Goal: Information Seeking & Learning: Learn about a topic

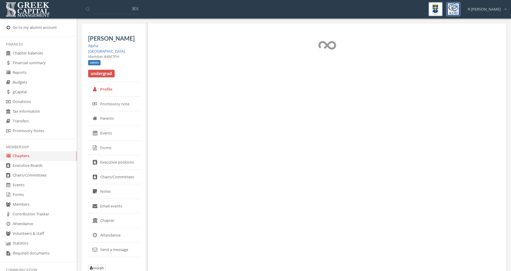
select select "******"
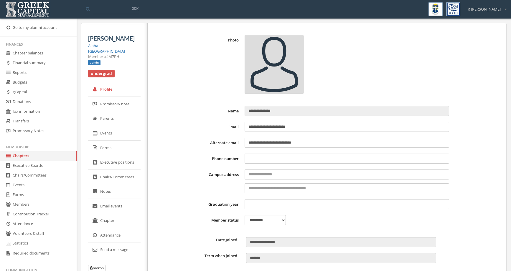
type input "**********"
click at [50, 159] on link "Chapters" at bounding box center [38, 156] width 77 height 10
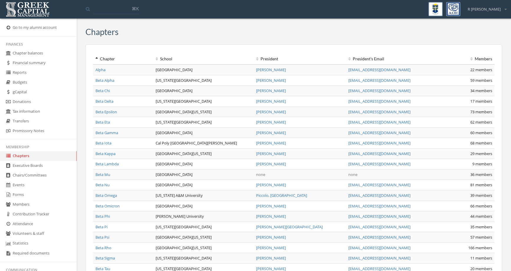
click at [98, 69] on link "Alpha" at bounding box center [100, 69] width 10 height 5
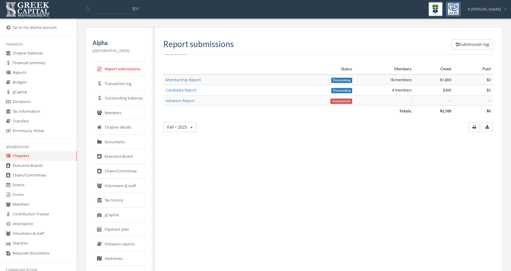
click at [134, 113] on link "Members" at bounding box center [119, 113] width 55 height 15
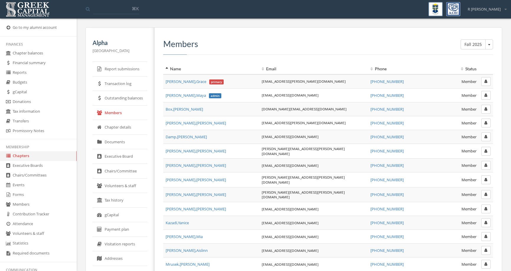
click at [137, 132] on link "Chapter details" at bounding box center [119, 127] width 55 height 15
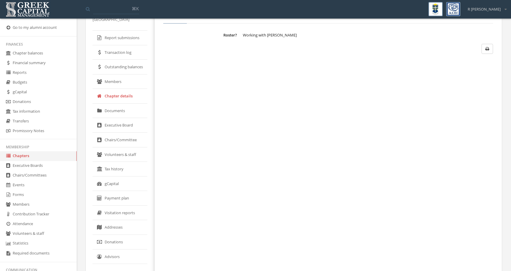
scroll to position [57, 0]
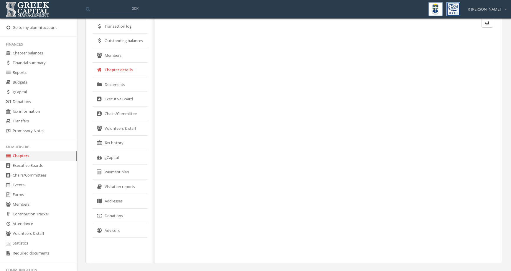
click at [134, 148] on link "Tax history" at bounding box center [119, 143] width 55 height 15
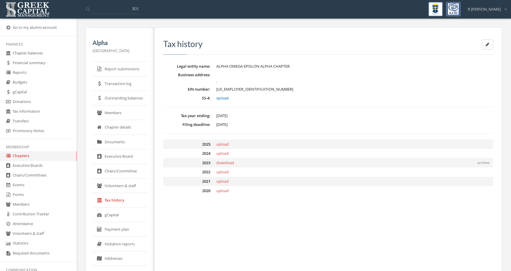
click at [140, 141] on link "Documents" at bounding box center [119, 142] width 55 height 15
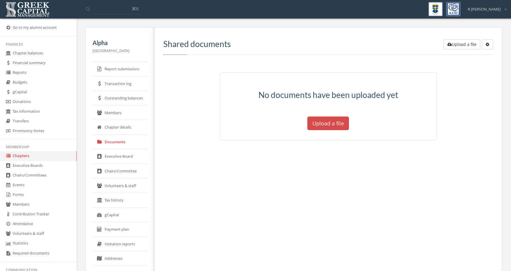
click at [487, 46] on icon "button" at bounding box center [487, 44] width 4 height 4
click at [191, 114] on div "No documents have been uploaded yet Upload a file" at bounding box center [328, 105] width 338 height 83
click at [137, 113] on link "Members" at bounding box center [119, 113] width 55 height 15
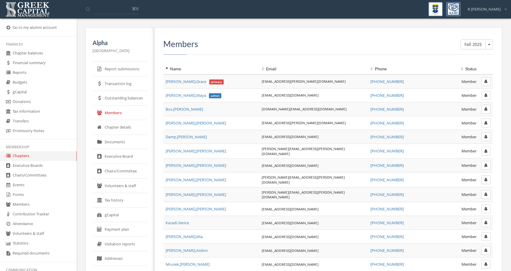
click at [187, 82] on span "[PERSON_NAME] primary" at bounding box center [195, 81] width 58 height 5
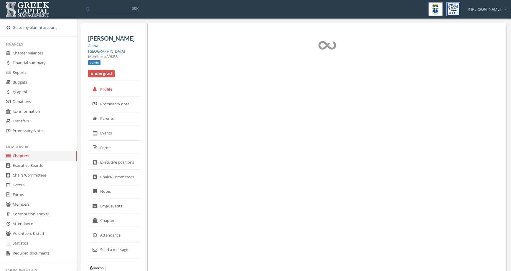
select select "******"
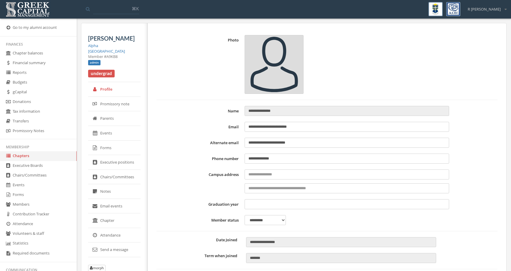
click at [67, 156] on link "Chapters" at bounding box center [38, 156] width 77 height 10
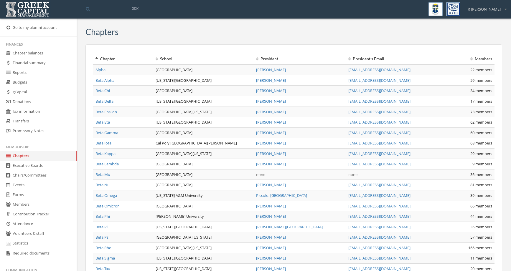
click at [105, 70] on link "Alpha" at bounding box center [100, 69] width 10 height 5
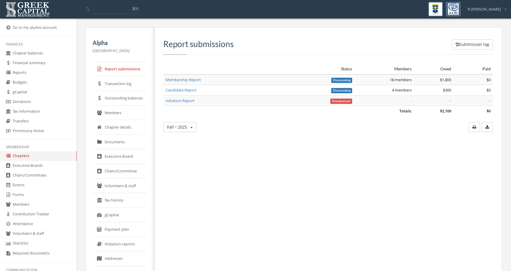
click at [133, 117] on link "Members" at bounding box center [119, 113] width 55 height 15
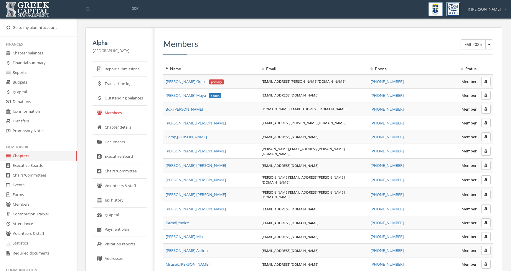
click at [488, 83] on button "button" at bounding box center [485, 81] width 9 height 9
